Goal: Task Accomplishment & Management: Manage account settings

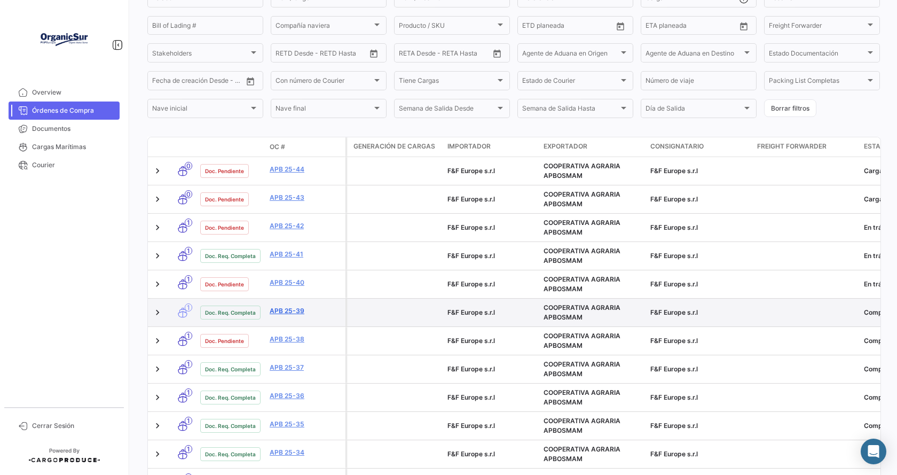
scroll to position [160, 0]
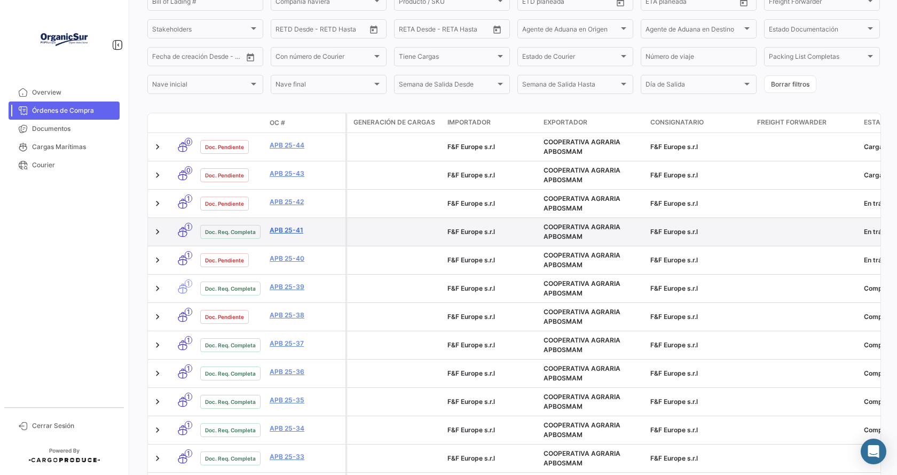
click at [287, 229] on link "APB 25-41" at bounding box center [306, 230] width 72 height 10
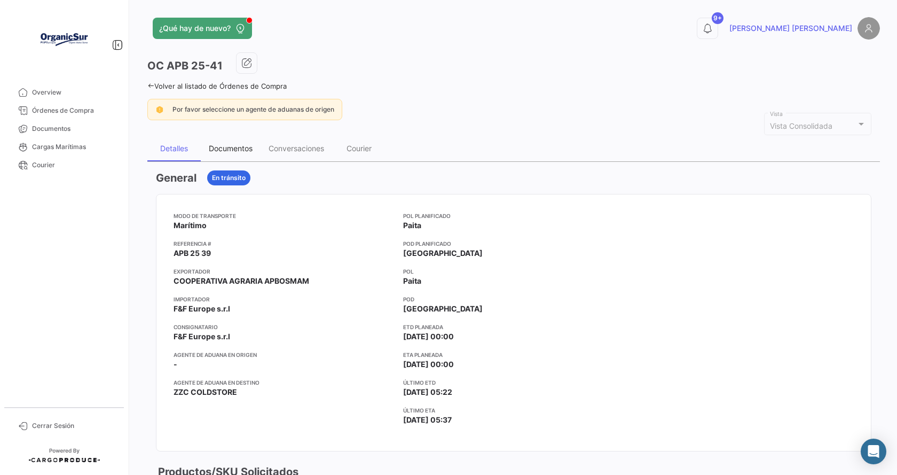
click at [230, 146] on div "Documentos" at bounding box center [231, 148] width 44 height 9
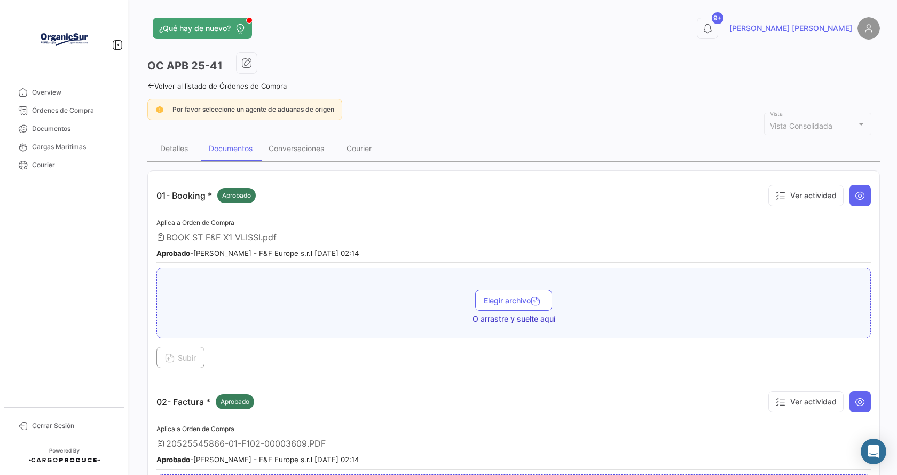
click at [176, 84] on link "Volver al listado de Órdenes de Compra" at bounding box center [216, 86] width 139 height 9
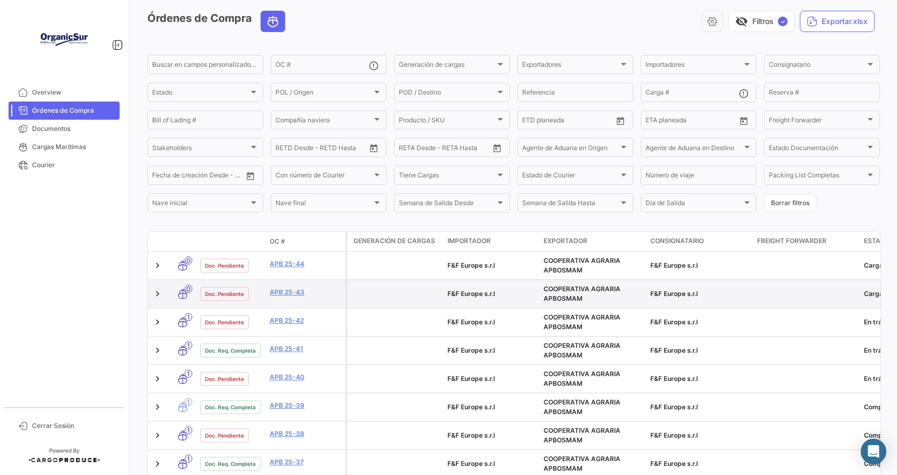
scroll to position [107, 0]
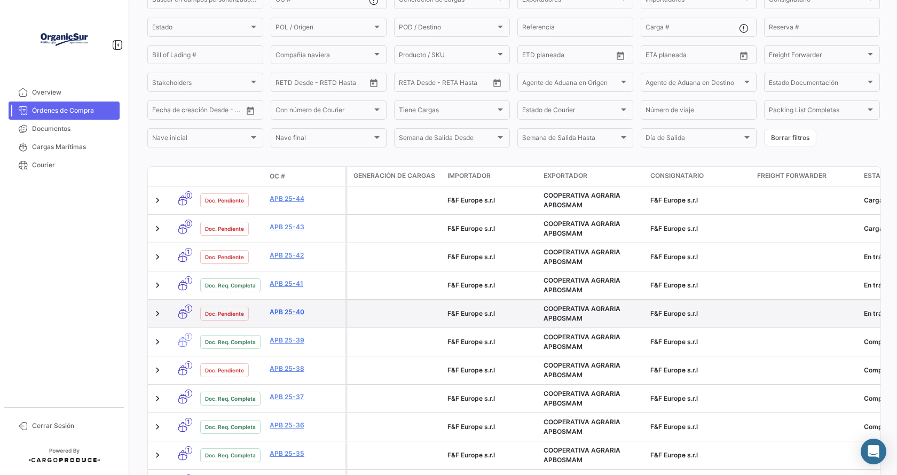
click at [284, 313] on link "APB 25-40" at bounding box center [306, 312] width 72 height 10
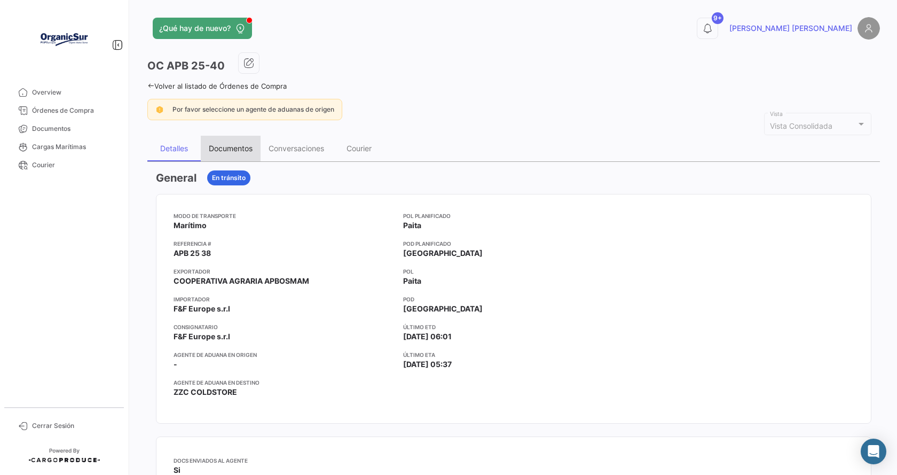
click at [224, 145] on div "Documentos" at bounding box center [231, 148] width 44 height 9
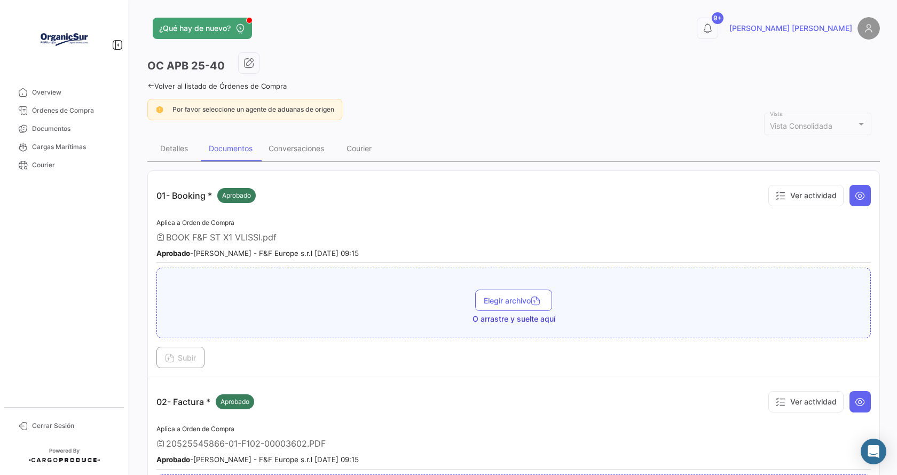
click at [209, 84] on link "Volver al listado de Órdenes de Compra" at bounding box center [216, 86] width 139 height 9
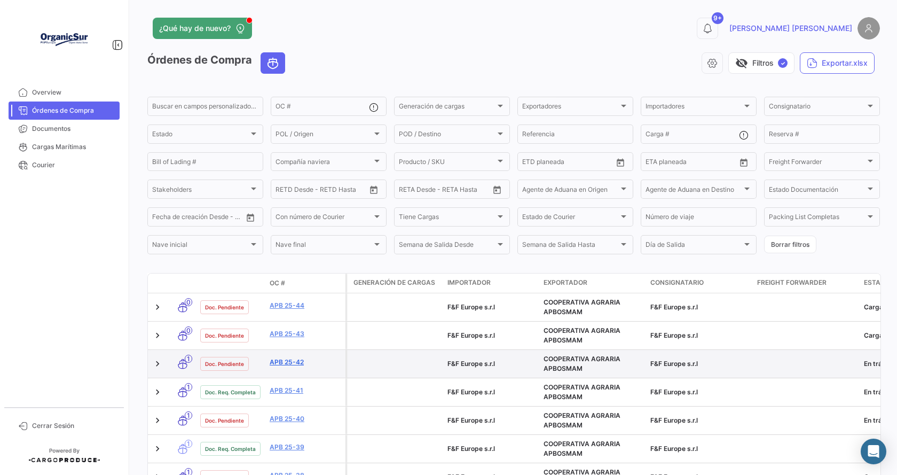
click at [295, 362] on link "APB 25-42" at bounding box center [306, 362] width 72 height 10
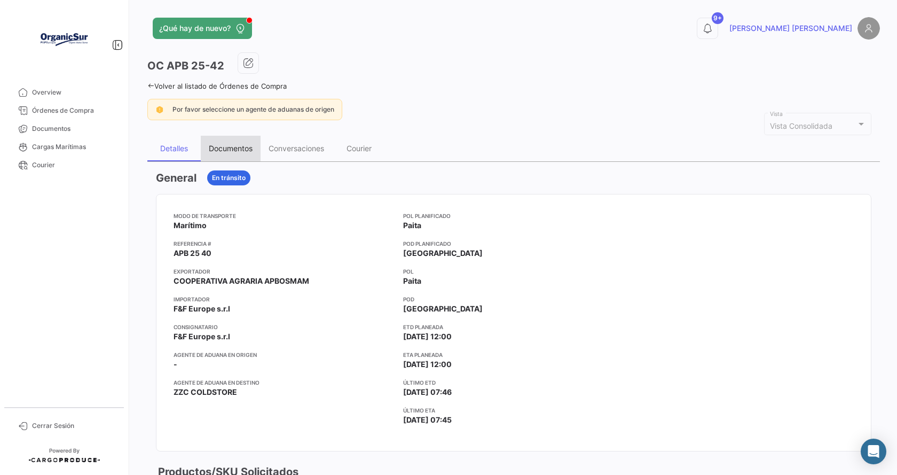
click at [223, 147] on div "Documentos" at bounding box center [231, 148] width 44 height 9
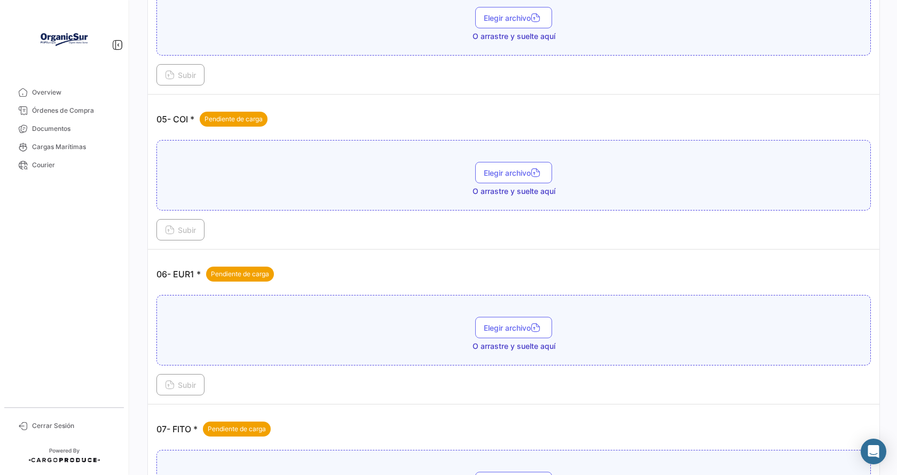
scroll to position [854, 0]
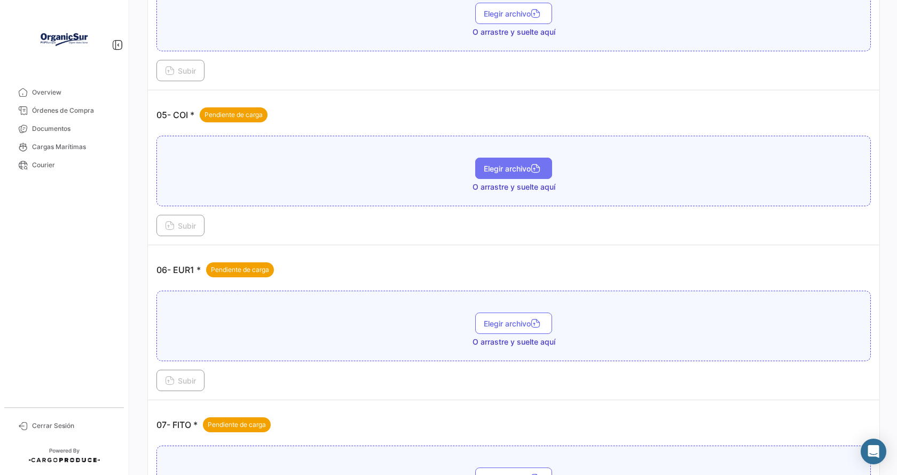
click at [488, 163] on button "Elegir archivo" at bounding box center [513, 168] width 77 height 21
click at [491, 168] on span "Elegir archivo" at bounding box center [514, 168] width 60 height 9
click at [181, 224] on span "Subir" at bounding box center [180, 225] width 31 height 9
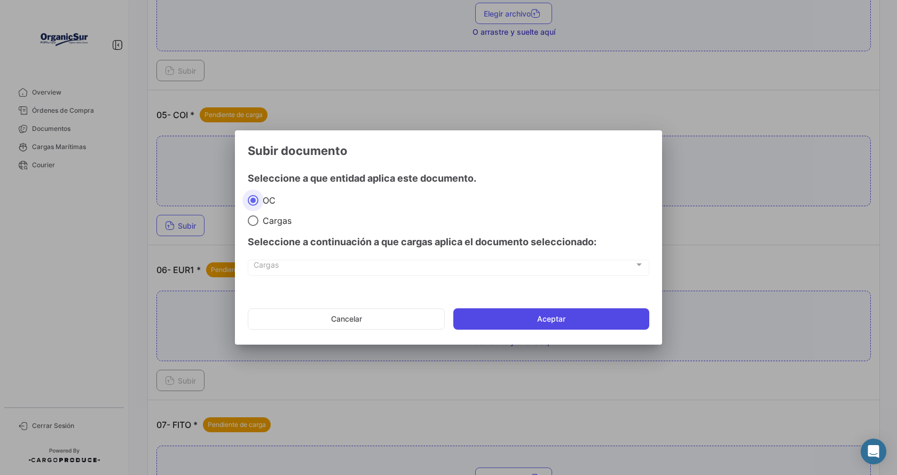
click at [526, 325] on button "Aceptar" at bounding box center [551, 318] width 196 height 21
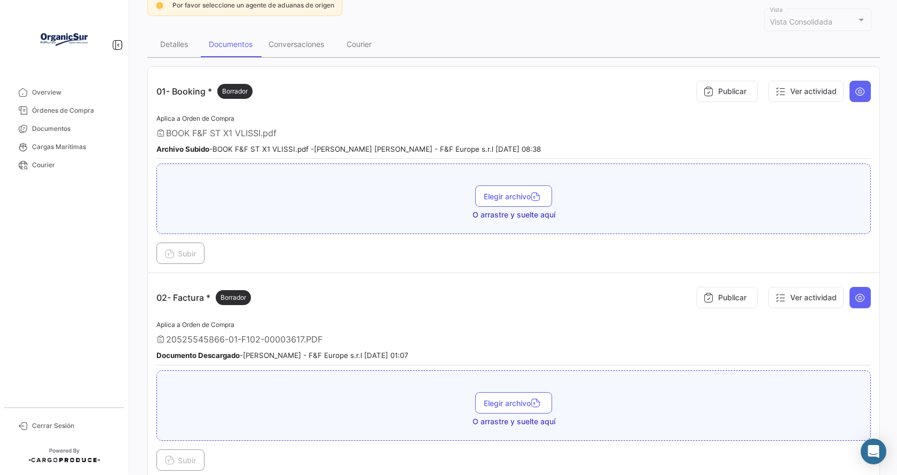
scroll to position [0, 0]
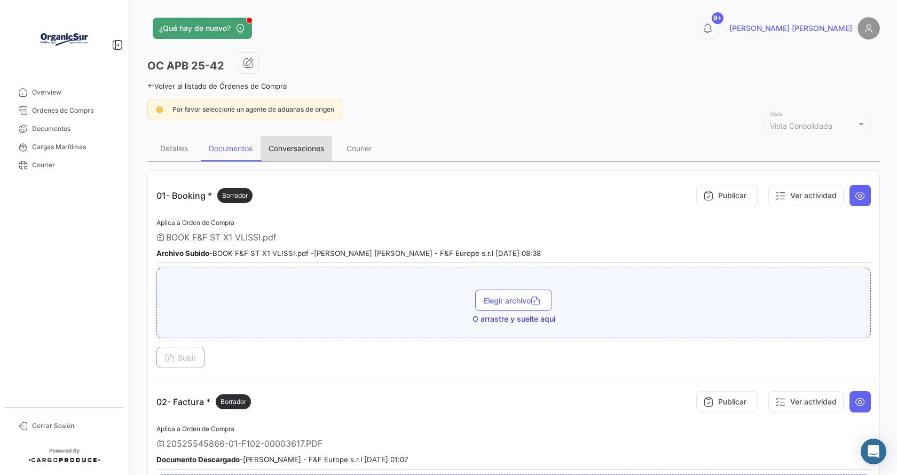
click at [280, 148] on div "Conversaciones" at bounding box center [297, 148] width 56 height 9
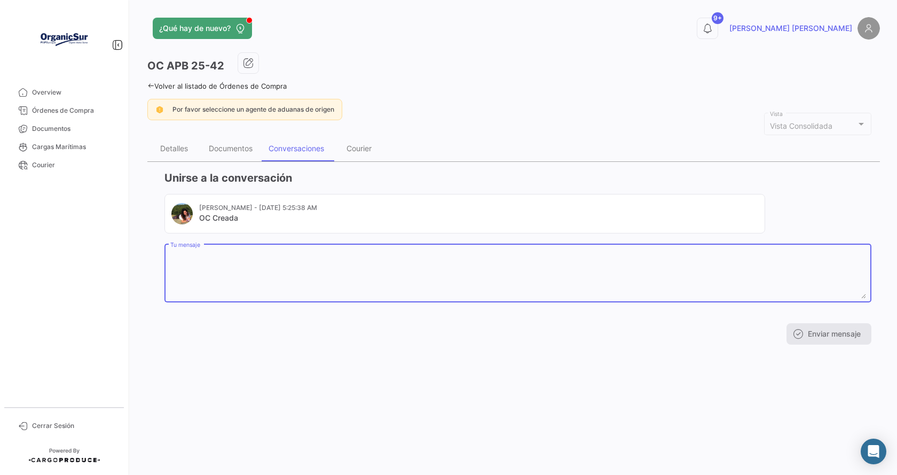
click at [214, 262] on textarea "Tu mensaje" at bounding box center [518, 275] width 696 height 47
type textarea "El COI se actualizará puesto que la información en casilla 24 está errada."
click at [832, 332] on button "Enviar mensaje" at bounding box center [829, 333] width 85 height 21
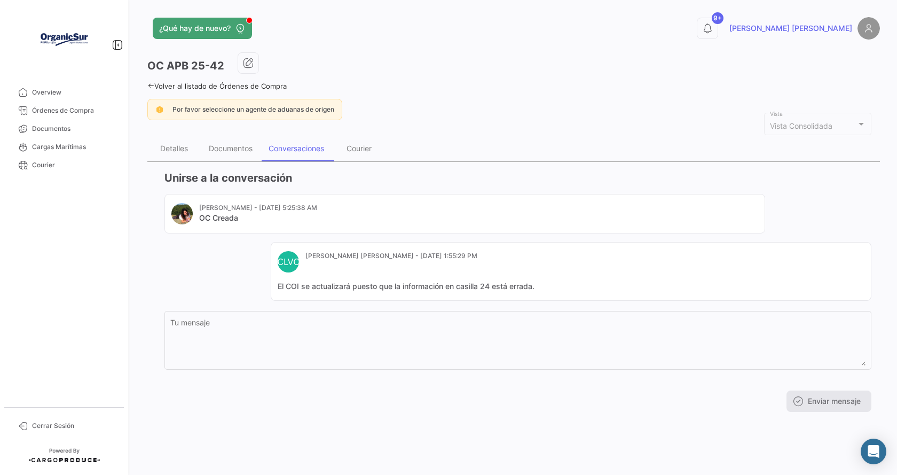
click at [192, 89] on link "Volver al listado de Órdenes de Compra" at bounding box center [216, 86] width 139 height 9
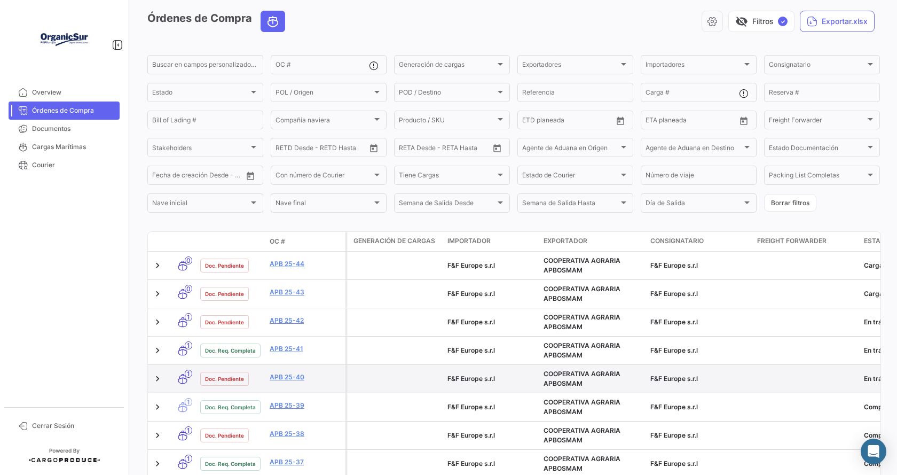
scroll to position [53, 0]
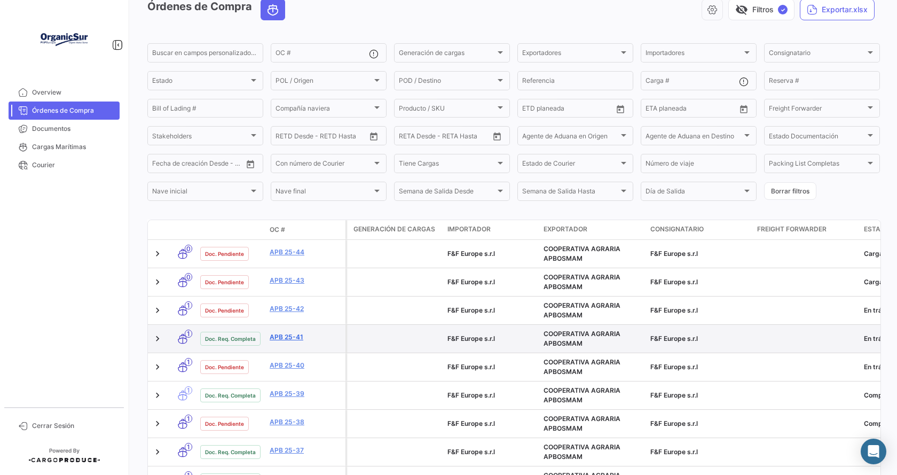
click at [289, 337] on link "APB 25-41" at bounding box center [306, 337] width 72 height 10
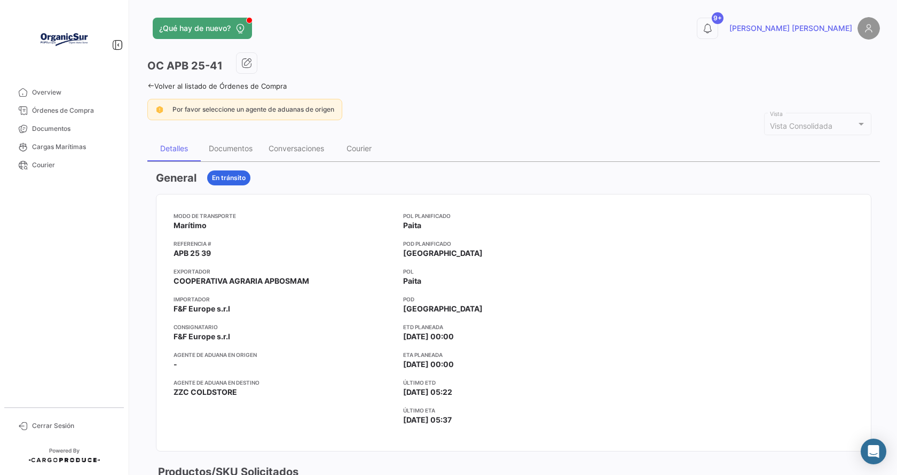
click at [213, 84] on link "Volver al listado de Órdenes de Compra" at bounding box center [216, 86] width 139 height 9
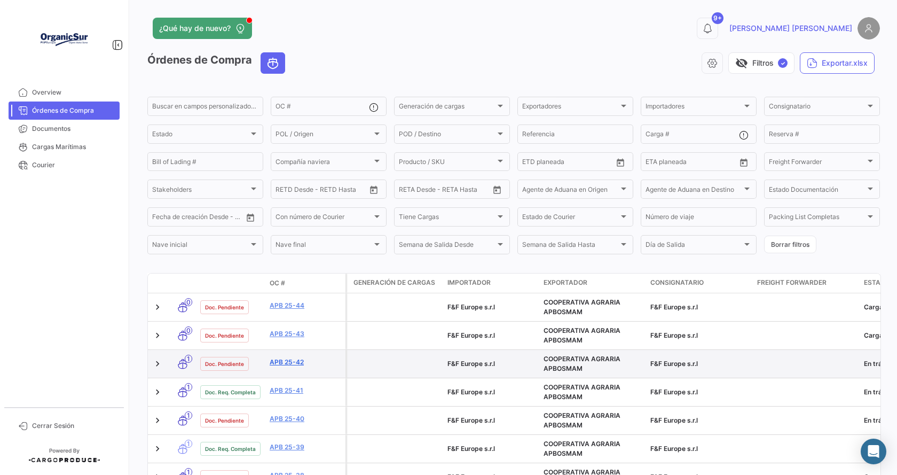
click at [289, 363] on link "APB 25-42" at bounding box center [306, 362] width 72 height 10
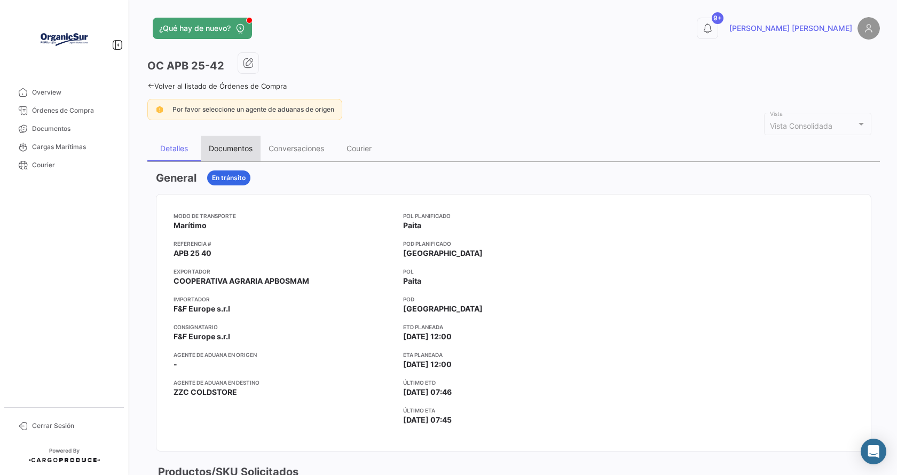
click at [234, 145] on div "Documentos" at bounding box center [231, 148] width 44 height 9
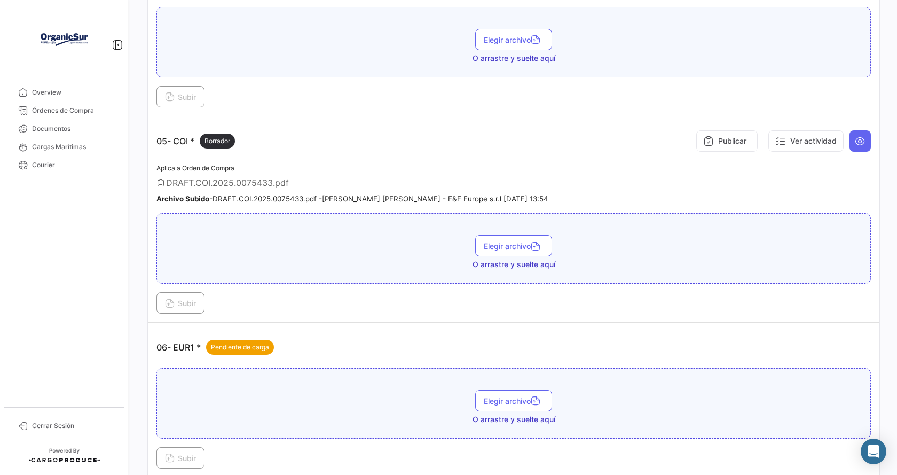
scroll to position [694, 0]
